Goal: Complete Application Form: Complete application form

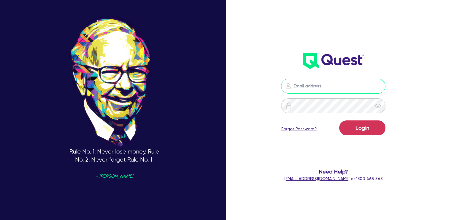
type input "[EMAIL_ADDRESS][DOMAIN_NAME]"
click at [366, 117] on form "[EMAIL_ADDRESS][DOMAIN_NAME] Login Forgot Password? Need Help? [EMAIL_ADDRESS][…" at bounding box center [333, 130] width 117 height 103
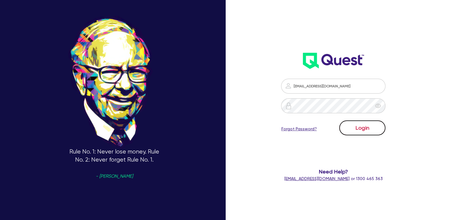
click at [365, 121] on button "Login" at bounding box center [362, 127] width 46 height 15
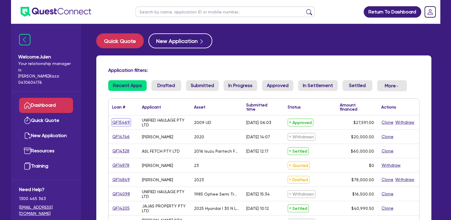
click at [121, 123] on link "QF15469" at bounding box center [121, 122] width 18 height 7
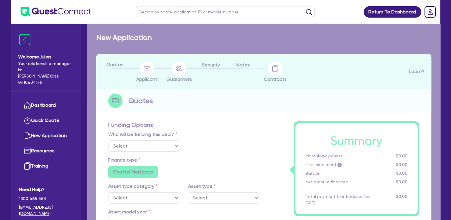
select select "Quest Finance - Platform Funding"
select select "PRIMARY_ASSETS"
type input "2009"
type input "27,591"
type input "10"
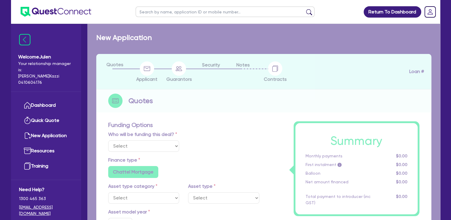
type input "2,759.1"
radio input "true"
type input "19.95"
type input "990"
select select "HEAVY_TRUCKS"
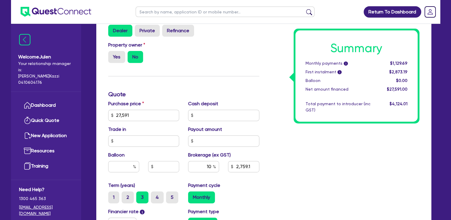
scroll to position [226, 0]
click at [167, 110] on input "27,591" at bounding box center [143, 115] width 71 height 11
paste input "30,6"
type input "30,691"
type input "2,759.1"
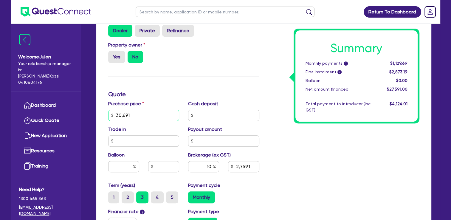
type input "30,691"
click at [204, 113] on input "text" at bounding box center [223, 115] width 71 height 11
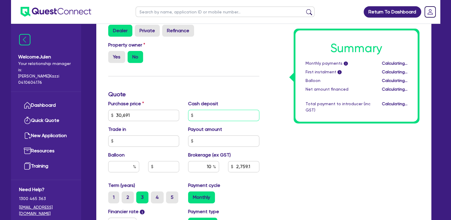
type input "3,069.1"
type input "3"
type input "3,069.1"
type input "30"
type input "3,069.1"
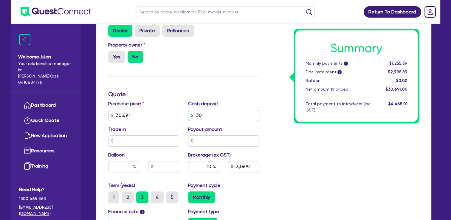
type input "300"
type input "3,069.1"
type input "3,000"
type input "3,069.1"
type input "3,000"
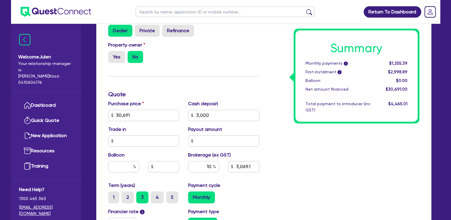
click at [301, 170] on div "Summary Monthly payments i $1,255.39 First instalment i $2,998.89 Balloon $0.00…" at bounding box center [344, 94] width 160 height 383
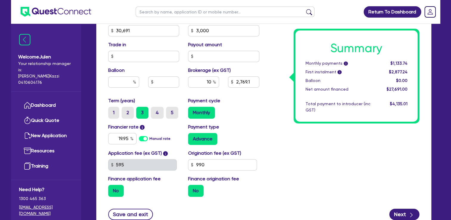
scroll to position [359, 0]
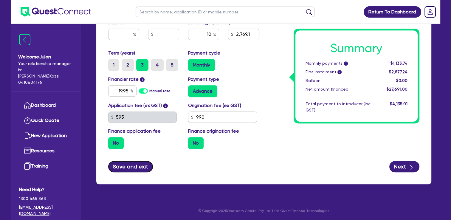
click at [142, 167] on button "Save and exit" at bounding box center [130, 166] width 45 height 11
type input "2,769.1"
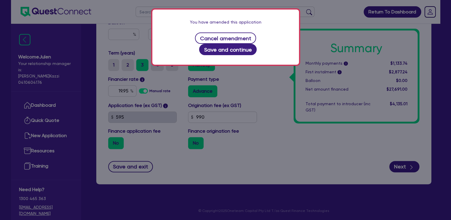
click at [272, 96] on div "You have amended this application Cancel amendment Save and continue" at bounding box center [225, 110] width 451 height 220
click at [216, 41] on button "Cancel amendment" at bounding box center [225, 37] width 61 height 11
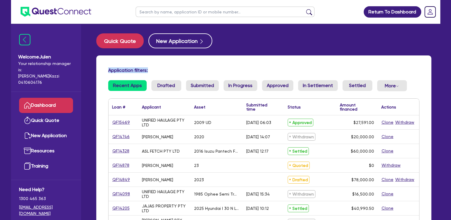
click at [204, 57] on div "Quick Quote New Application Application filters: Recent Apps Drafted Submitted …" at bounding box center [263, 163] width 353 height 261
click at [124, 121] on link "QF15469" at bounding box center [121, 122] width 18 height 7
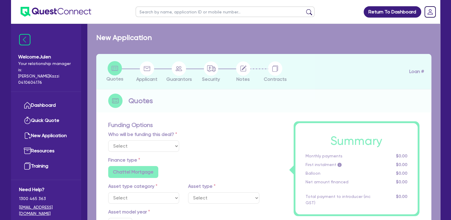
select select "Quest Finance - Platform Funding"
select select "PRIMARY_ASSETS"
type input "2009"
type input "27,591"
type input "10"
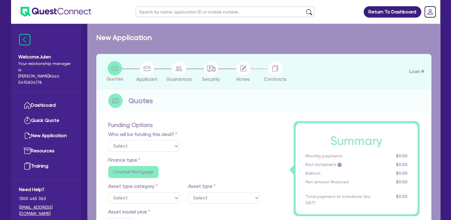
type input "2,759.1"
radio input "true"
type input "19.95"
type input "990"
select select "HEAVY_TRUCKS"
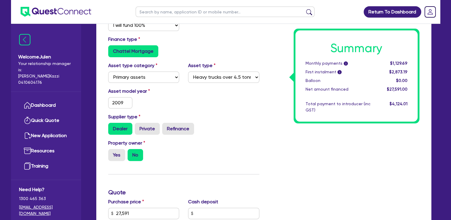
scroll to position [230, 0]
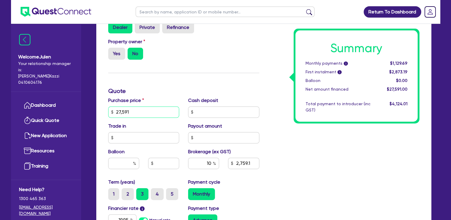
click at [155, 109] on input "27,591" at bounding box center [143, 111] width 71 height 11
type input "3"
type input "2,759.1"
type input "30"
type input "2,759.1"
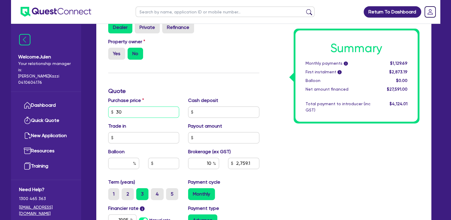
type input "306"
type input "2,759.1"
type input "3,069"
type input "2,759.1"
type input "30,691"
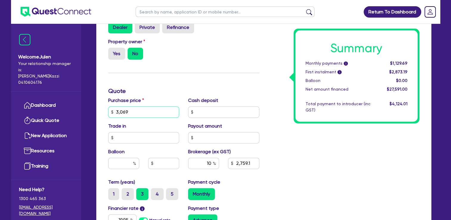
type input "2,759.1"
type input "30,691"
click at [288, 68] on div "Summary Monthly payments i Calculating... First instalment i Calculating... Bal…" at bounding box center [344, 90] width 160 height 383
type input "3,069.1"
click at [159, 111] on input "30,691" at bounding box center [143, 111] width 71 height 11
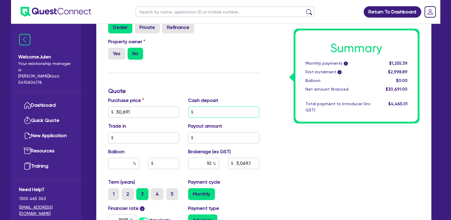
click at [210, 111] on input "text" at bounding box center [223, 111] width 71 height 11
type input "3"
type input "3,069.1"
type input "30"
type input "3,068.8"
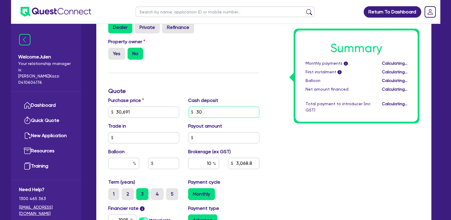
type input "300"
type input "3,068.8"
type input "3,000"
type input "3,068.8"
type input "3,000"
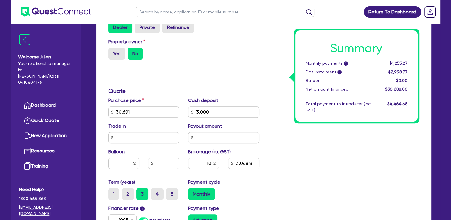
click at [326, 169] on div "Summary Monthly payments i $1,255.27 First instalment i $2,998.77 Balloon $0.00…" at bounding box center [344, 90] width 160 height 383
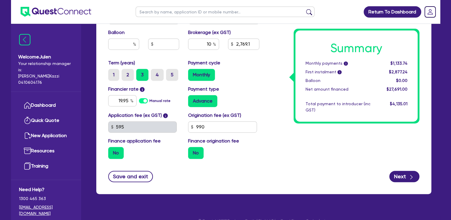
scroll to position [359, 0]
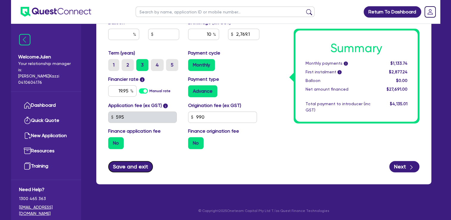
click at [143, 171] on button "Save and exit" at bounding box center [130, 166] width 45 height 11
type input "2,769.1"
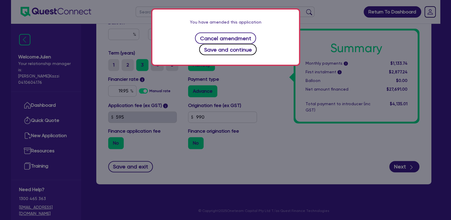
click at [256, 44] on button "Save and continue" at bounding box center [227, 49] width 57 height 11
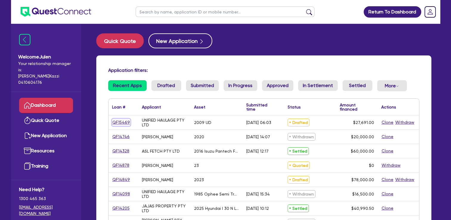
click at [120, 123] on link "QF15469" at bounding box center [121, 122] width 18 height 7
select select "Quest Finance - Platform Funding"
select select "PRIMARY_ASSETS"
select select "HEAVY_TRUCKS"
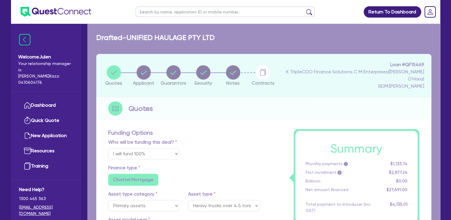
type input "30,691"
type input "3,000"
type input "2,769.1"
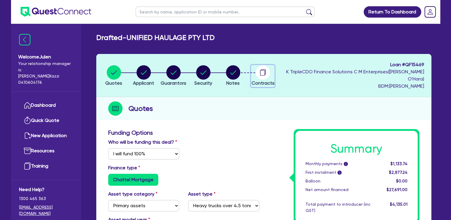
click at [267, 72] on circle "button" at bounding box center [263, 72] width 14 height 14
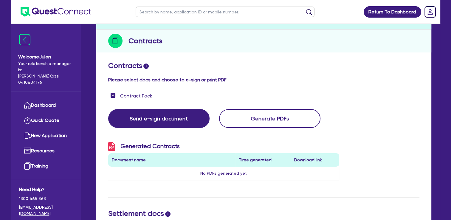
scroll to position [68, 0]
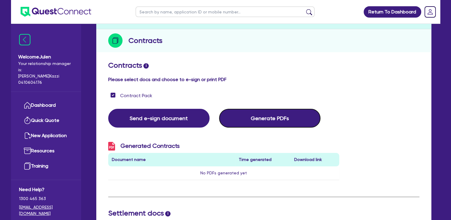
click at [302, 124] on button "Generate PDFs" at bounding box center [269, 118] width 101 height 19
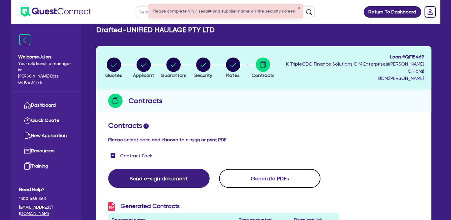
scroll to position [7, 0]
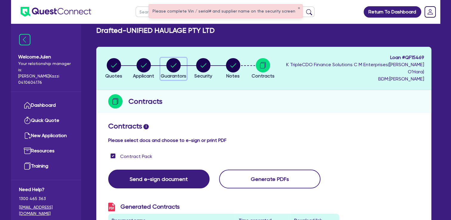
click at [172, 68] on circle "button" at bounding box center [173, 65] width 14 height 14
select select "MR"
select select "QLD"
select select "DE_FACTO"
select select "TRUCK"
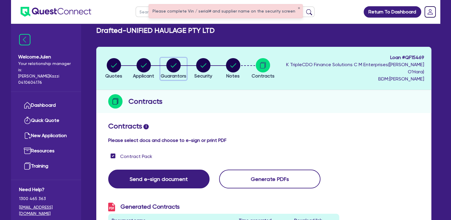
select select "TRUCK"
select select "TRUCK_LOAN"
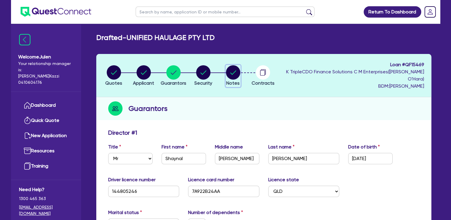
click at [236, 69] on circle "button" at bounding box center [233, 72] width 14 height 14
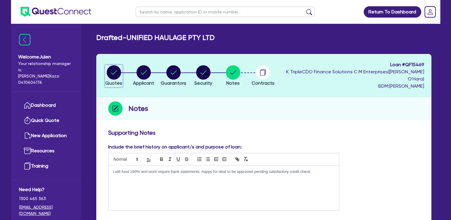
click at [112, 73] on icon "button" at bounding box center [114, 72] width 6 height 4
select select "Quest Finance - Platform Funding"
select select "PRIMARY_ASSETS"
select select "HEAVY_TRUCKS"
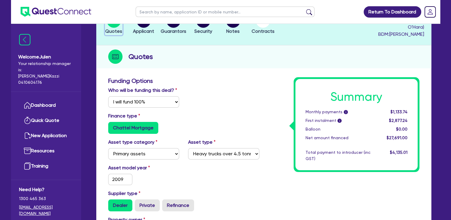
scroll to position [30, 0]
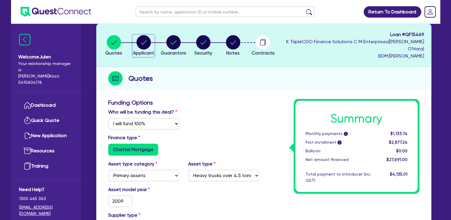
click at [147, 43] on circle "button" at bounding box center [143, 42] width 14 height 14
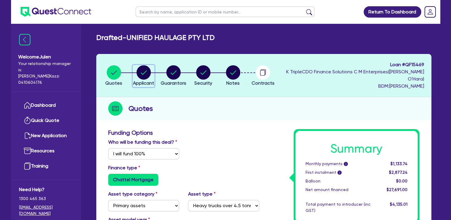
select select "COMPANY"
select select "TRANSPORT_WAREHOUSING"
select select "PASSENGERS_FREIGHT_TRANSPORT"
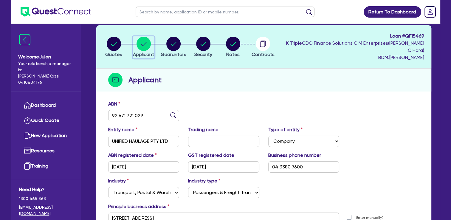
scroll to position [29, 0]
click at [178, 46] on circle "button" at bounding box center [173, 44] width 14 height 14
select select "MR"
select select "QLD"
select select "DE_FACTO"
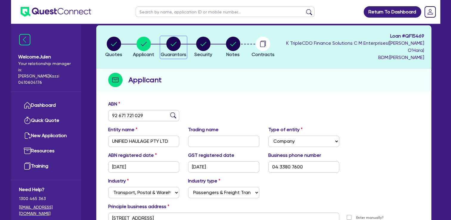
select select "TRUCK"
select select "TRUCK_LOAN"
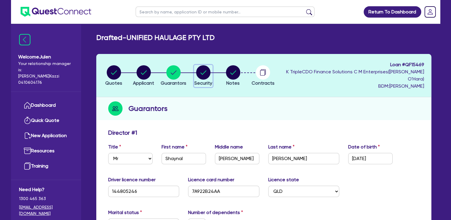
click at [210, 80] on span "Security" at bounding box center [203, 83] width 18 height 6
select select "PRIMARY_ASSETS"
select select "HEAVY_TRUCKS"
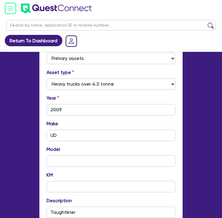
scroll to position [273, 0]
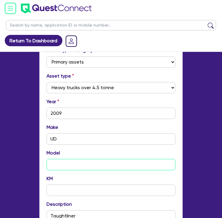
click at [60, 168] on input "text" at bounding box center [110, 164] width 129 height 11
paste input "Nissan UD PKC37A Curtainsider"
type input "Nissan UD PKC37A Curtainsider"
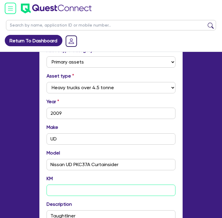
click at [82, 192] on input "text" at bounding box center [110, 189] width 129 height 11
paste input "673,674"
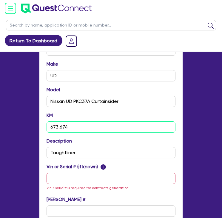
scroll to position [336, 0]
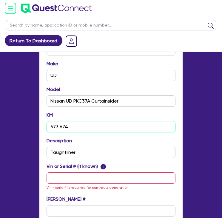
type input "673,674"
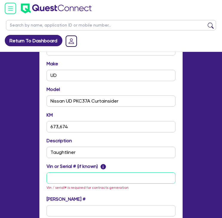
click at [74, 174] on input "text" at bounding box center [110, 177] width 129 height 11
paste input "[VEHICLE_IDENTIFICATION_NUMBER]"
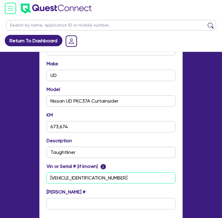
type input "[VEHICLE_IDENTIFICATION_NUMBER]"
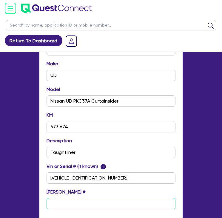
click at [70, 200] on input "text" at bounding box center [110, 203] width 129 height 11
paste input "No Registration (Sold with No Plates)"
type input "No Registration (Sold with No Plates)"
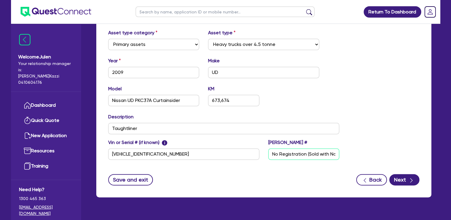
scroll to position [241, 0]
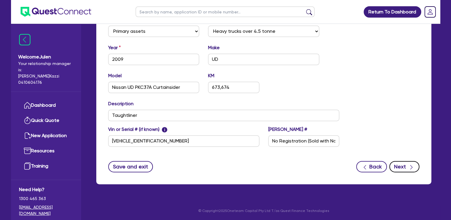
click at [401, 164] on button "Next" at bounding box center [404, 166] width 30 height 11
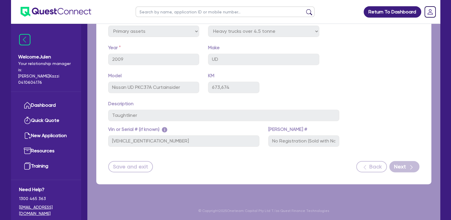
scroll to position [206, 0]
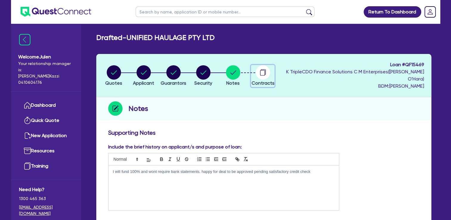
click at [268, 71] on circle "button" at bounding box center [263, 72] width 14 height 14
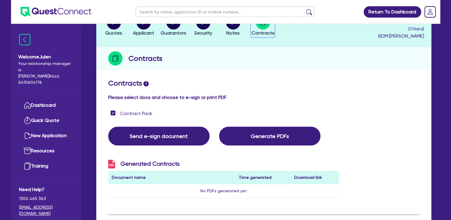
scroll to position [58, 0]
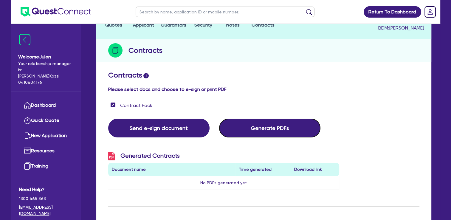
click at [297, 135] on button "Generate PDFs" at bounding box center [269, 128] width 101 height 19
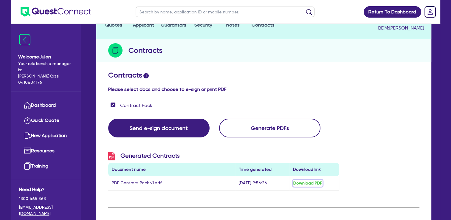
click at [315, 184] on button "Download PDF" at bounding box center [307, 183] width 29 height 7
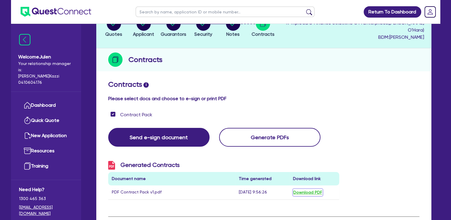
scroll to position [49, 0]
